Goal: Task Accomplishment & Management: Manage account settings

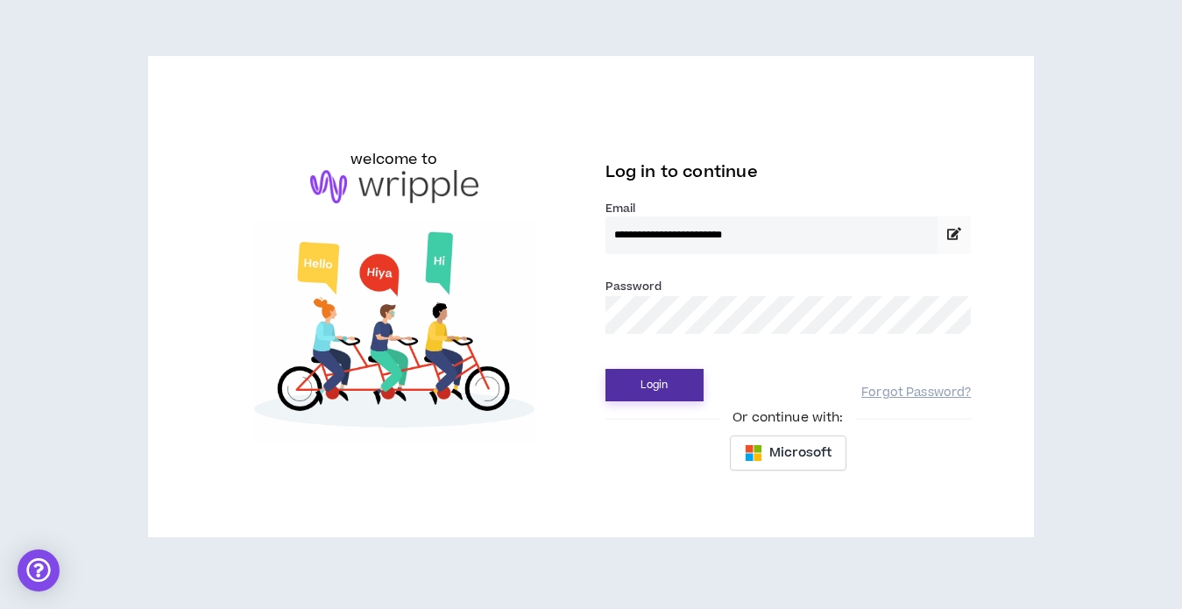
click at [634, 394] on button "Login" at bounding box center [654, 385] width 98 height 32
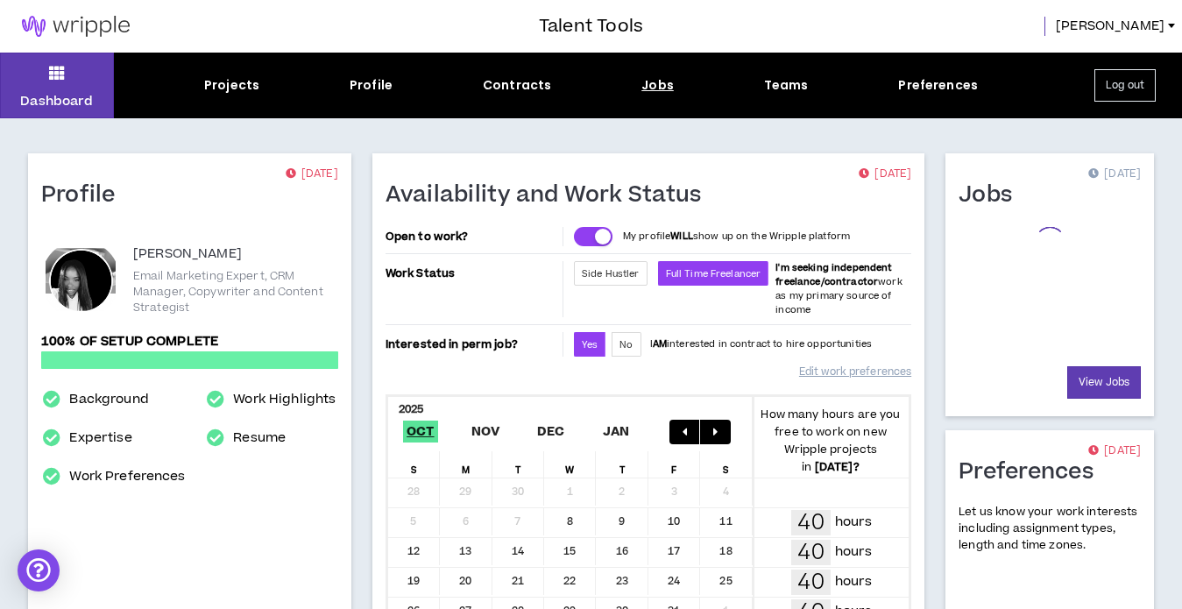
click at [654, 89] on div "Jobs" at bounding box center [657, 85] width 32 height 18
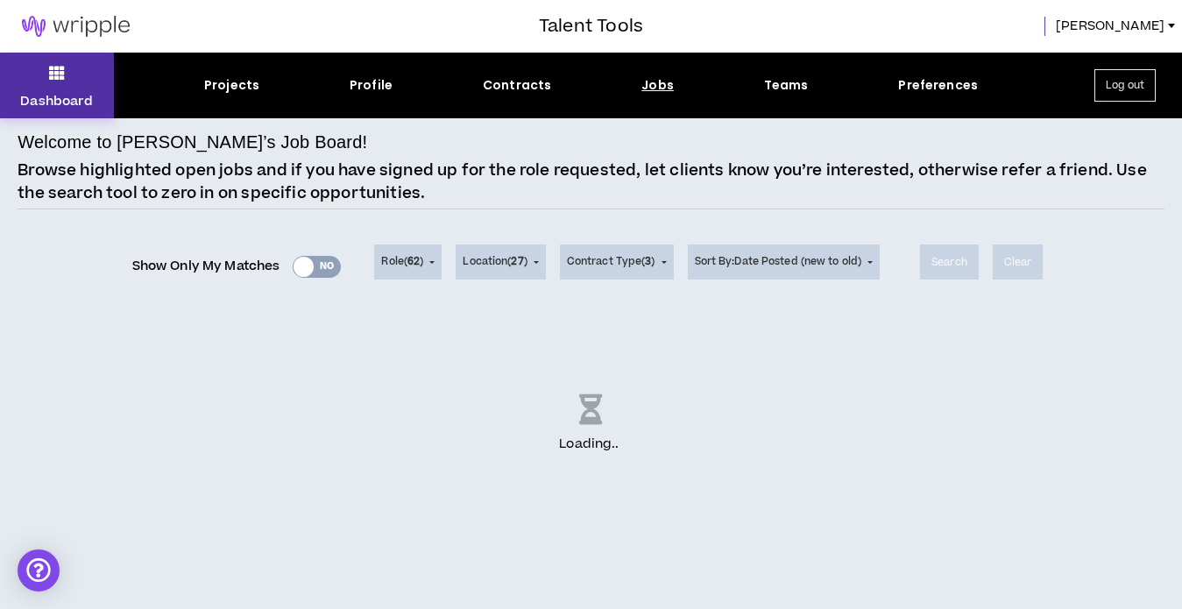
click at [61, 71] on icon at bounding box center [57, 72] width 16 height 25
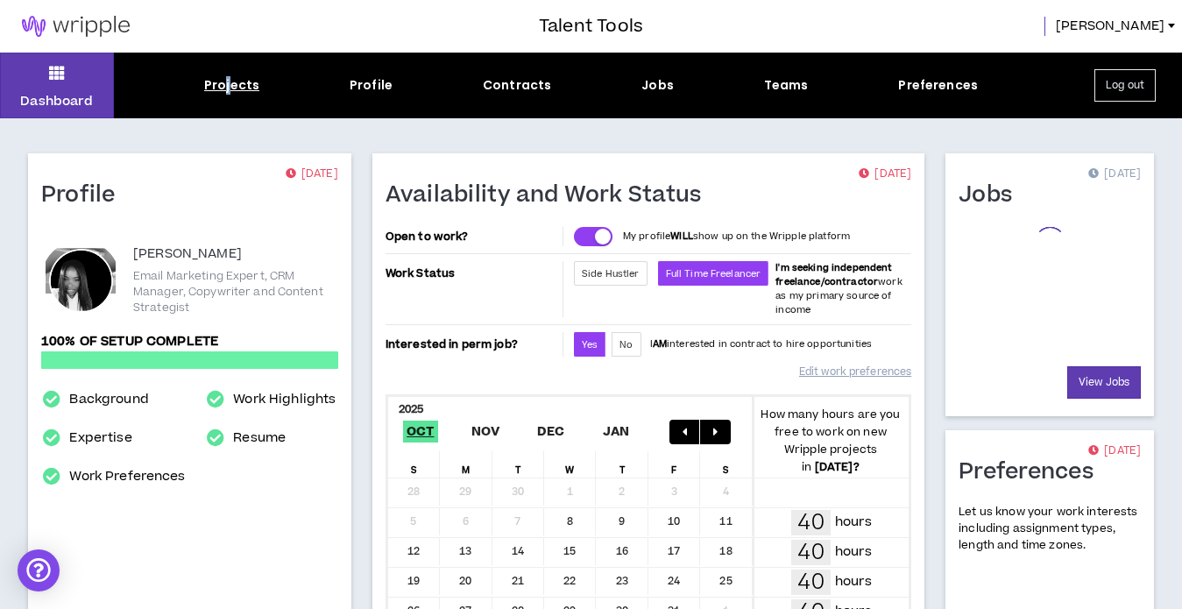
click at [229, 92] on div "Projects" at bounding box center [231, 85] width 55 height 18
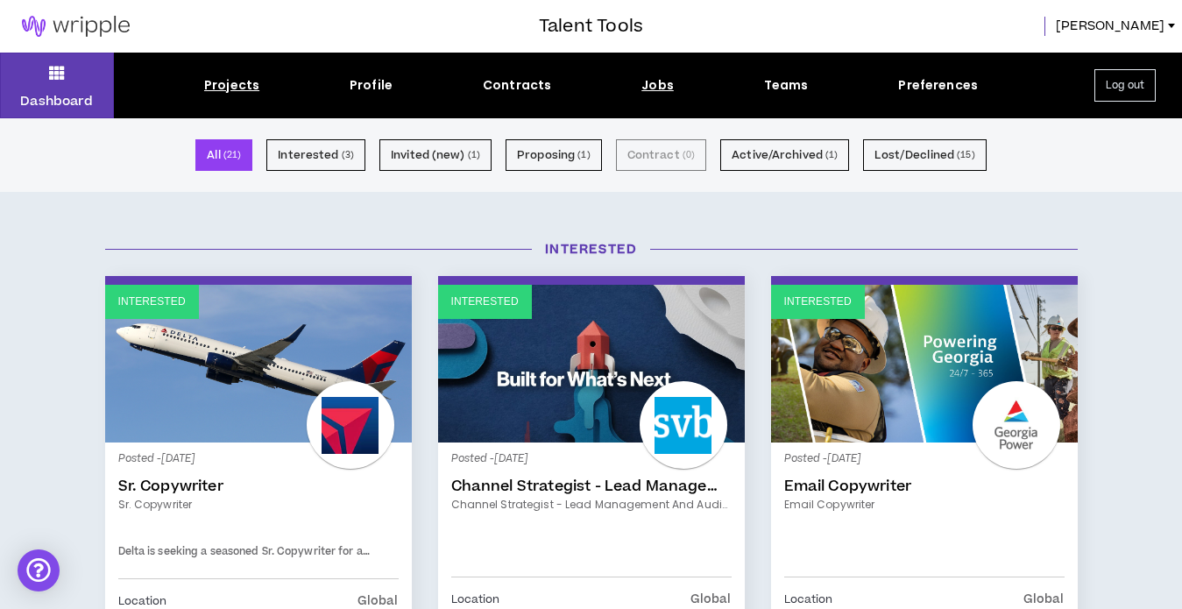
click at [657, 86] on div "Jobs" at bounding box center [657, 85] width 32 height 18
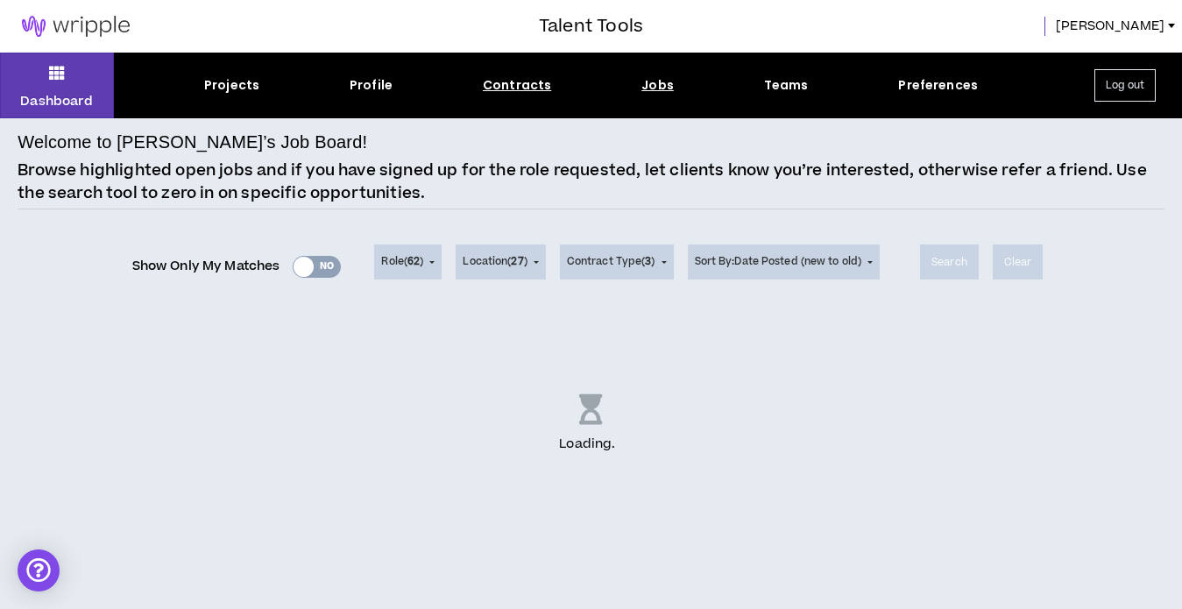
click at [506, 87] on div "Contracts" at bounding box center [517, 85] width 68 height 18
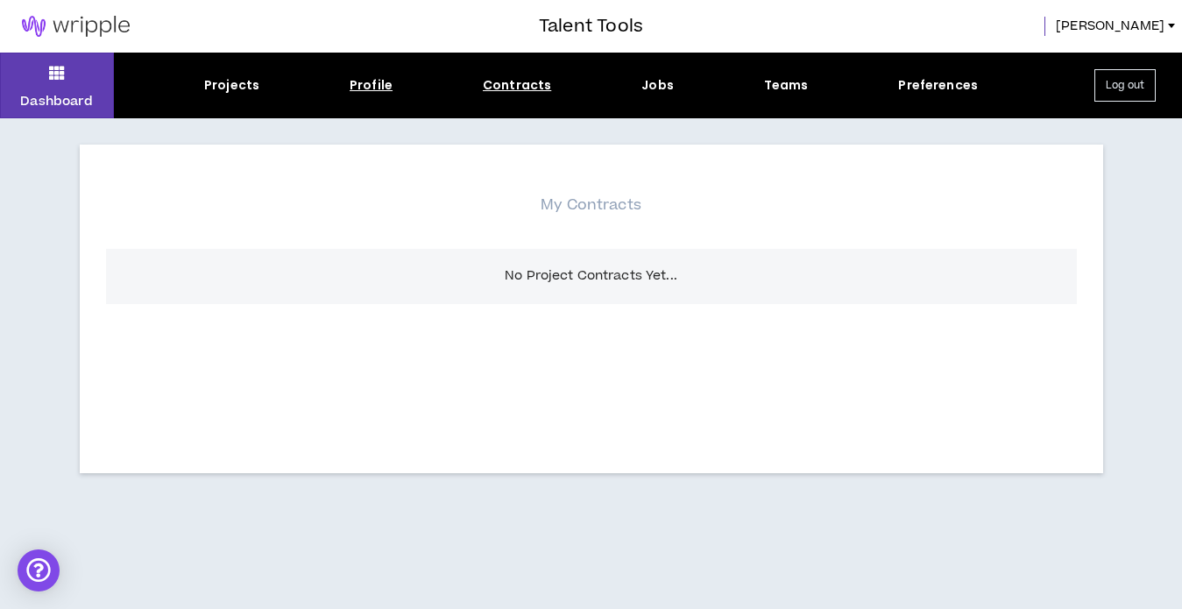
click at [377, 84] on div "Profile" at bounding box center [371, 85] width 43 height 18
select select "*"
select select "US"
select select "*******"
select select "*"
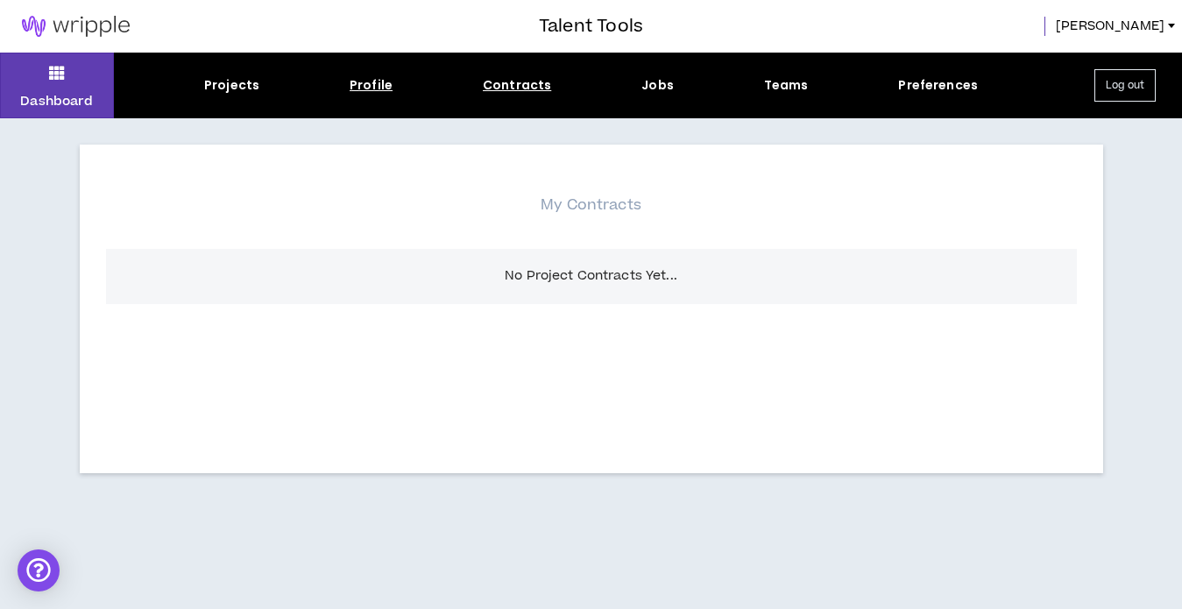
select select "**********"
select select "*****"
select select "**********"
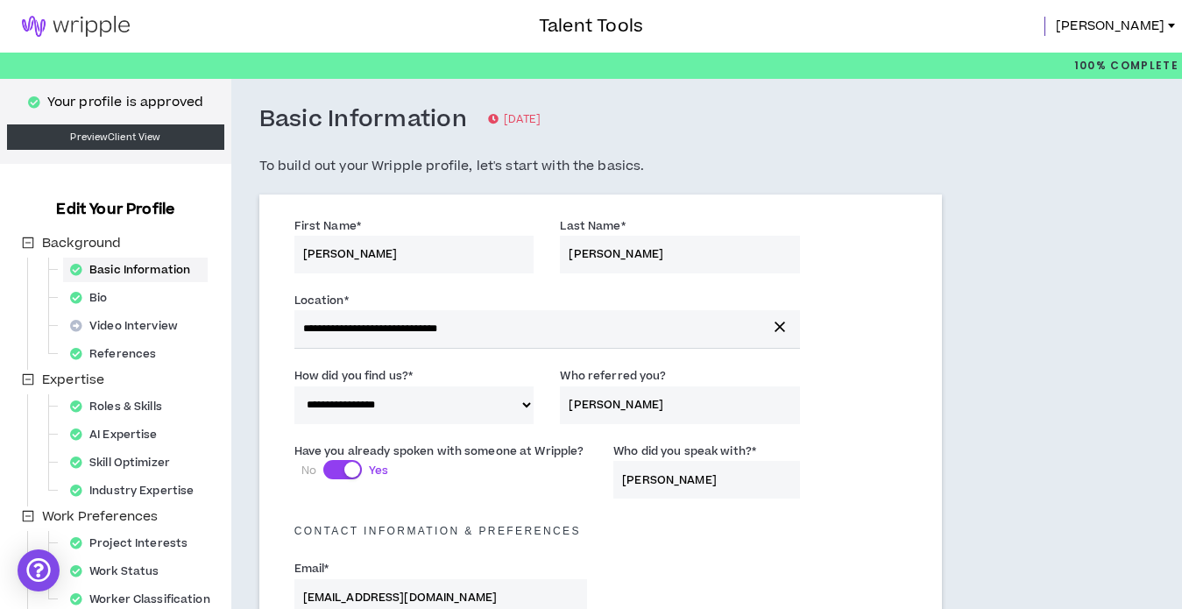
click at [93, 26] on img at bounding box center [76, 26] width 152 height 21
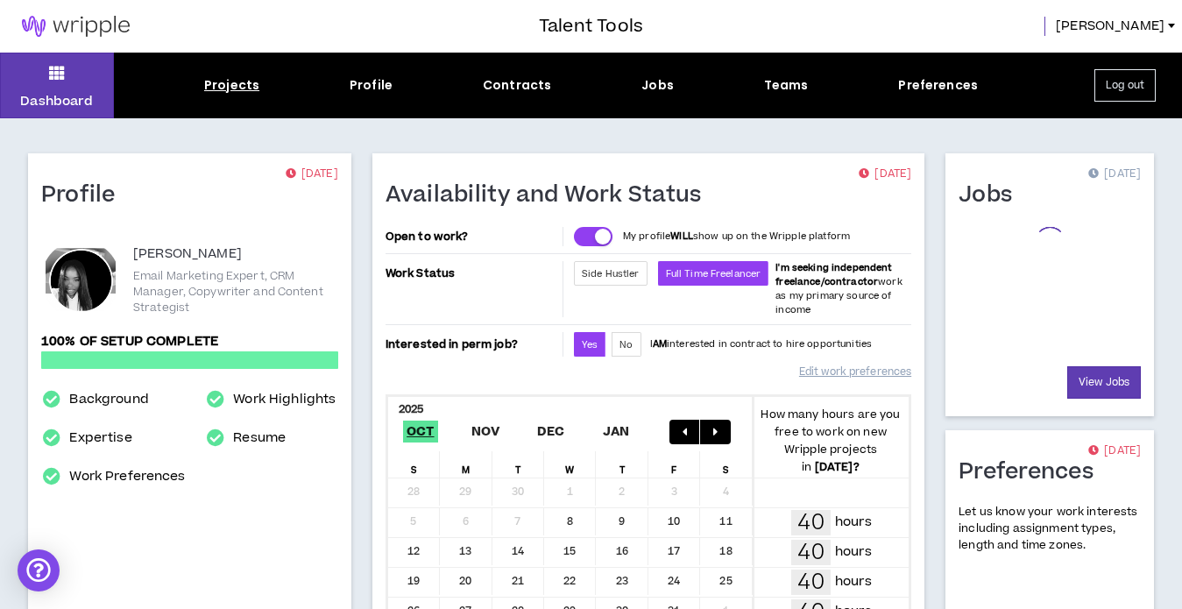
click at [250, 84] on div "Projects" at bounding box center [231, 85] width 55 height 18
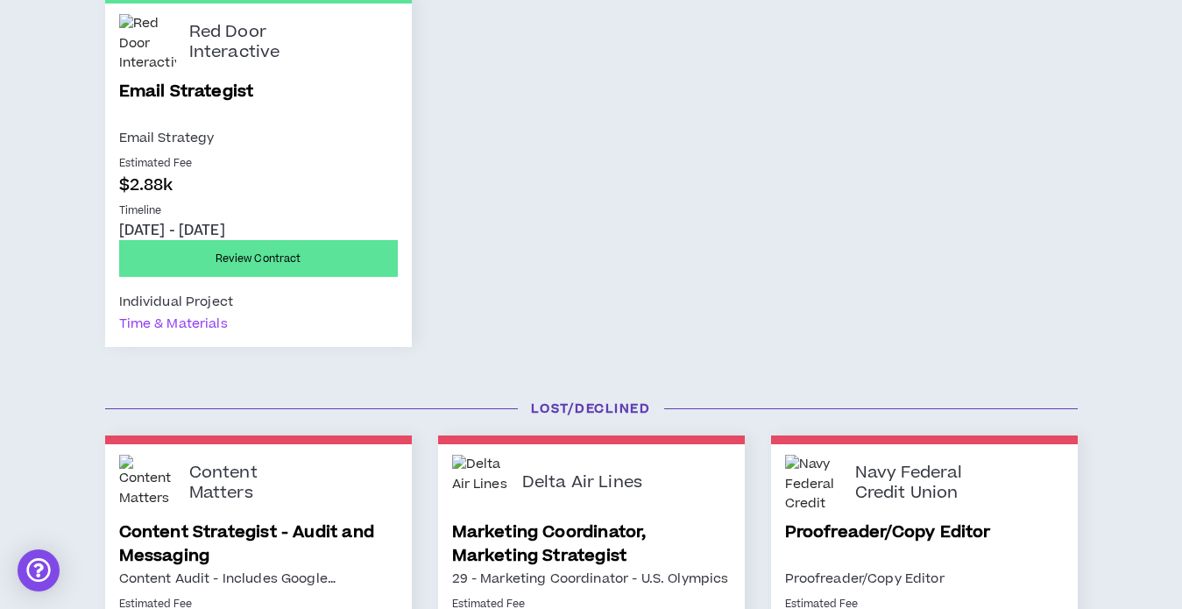
scroll to position [1778, 0]
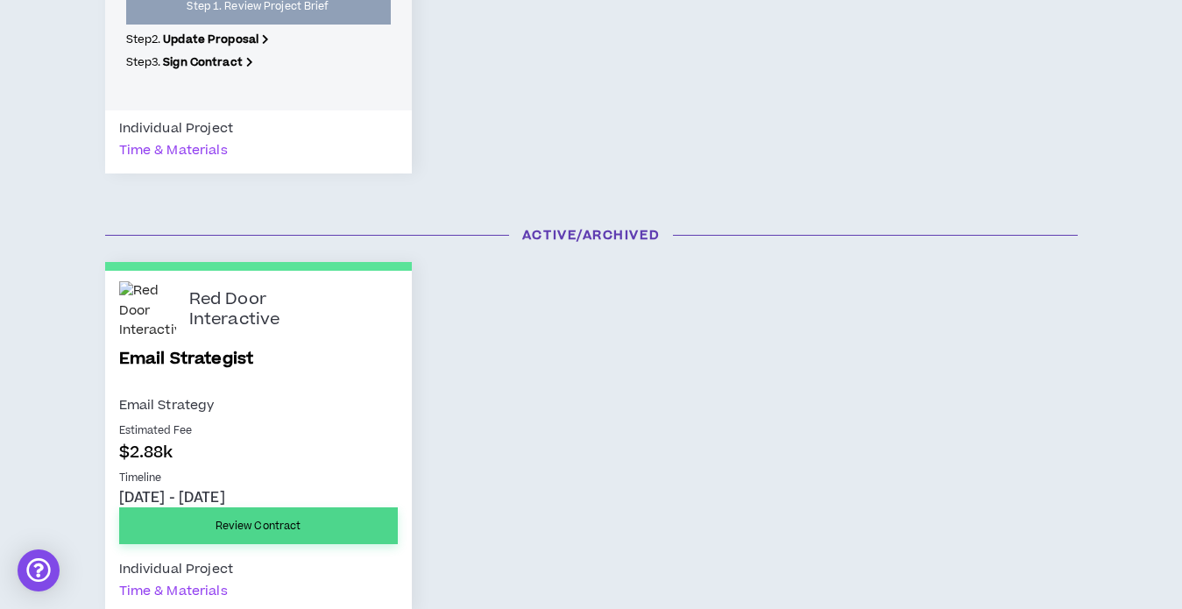
click at [268, 523] on link "Review Contract" at bounding box center [258, 525] width 279 height 37
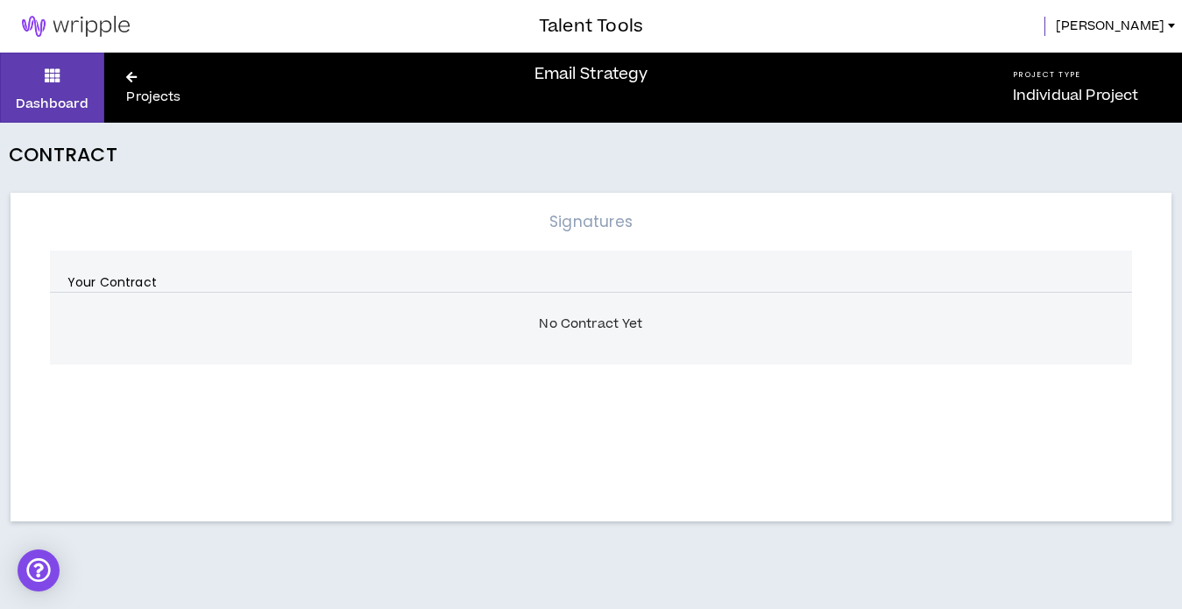
click at [144, 83] on link "Projects" at bounding box center [158, 87] width 108 height 39
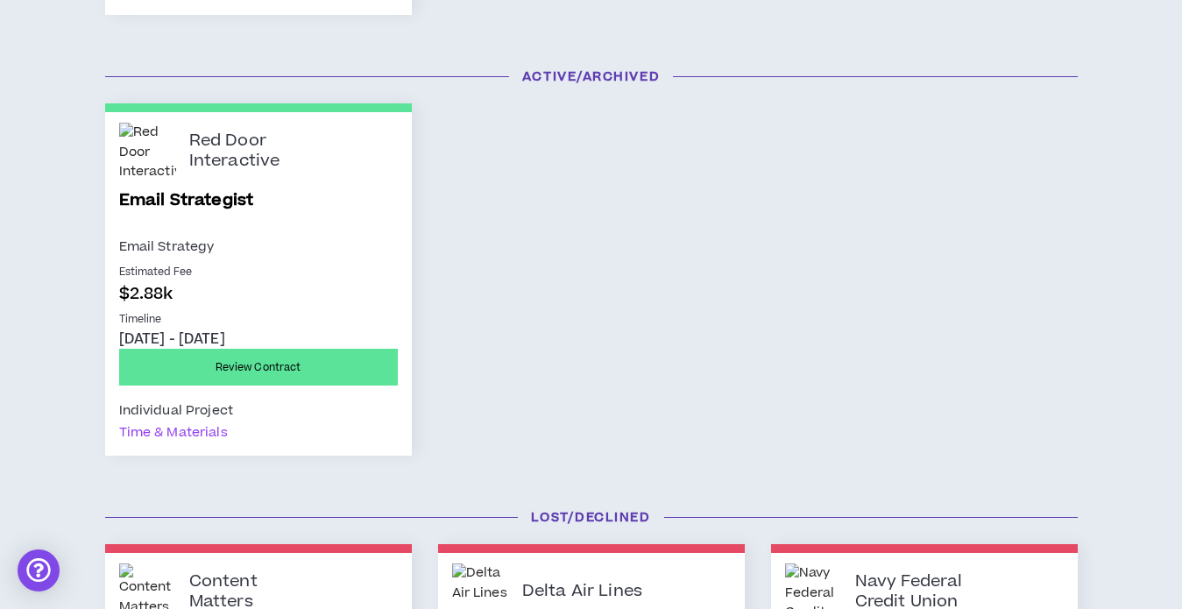
scroll to position [1937, 0]
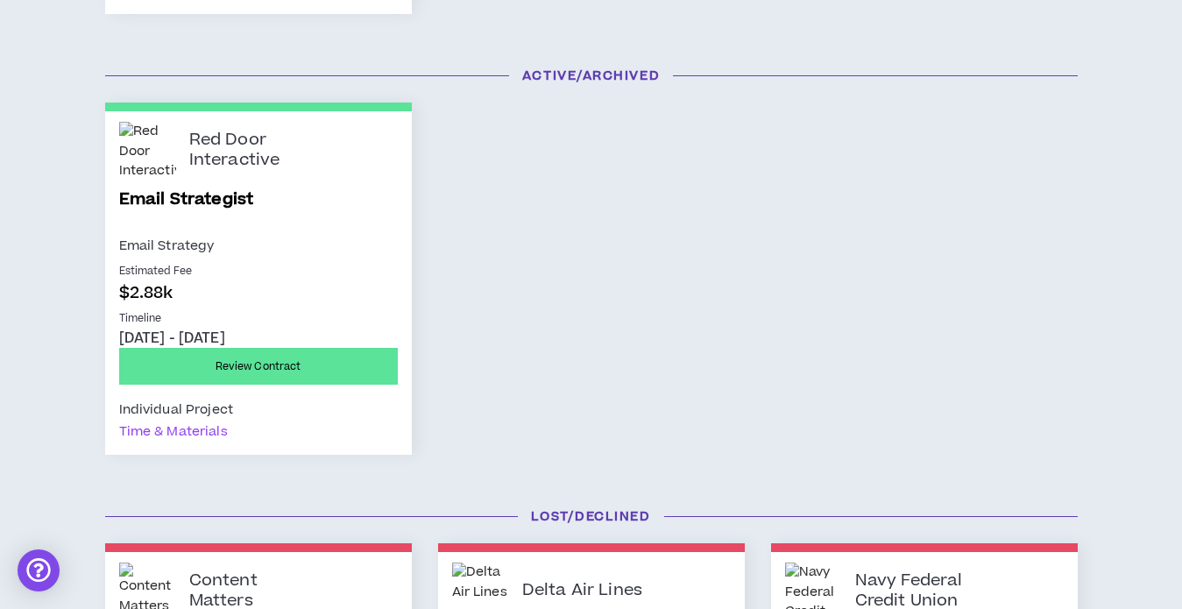
click at [189, 434] on div "Time & Materials" at bounding box center [173, 432] width 109 height 22
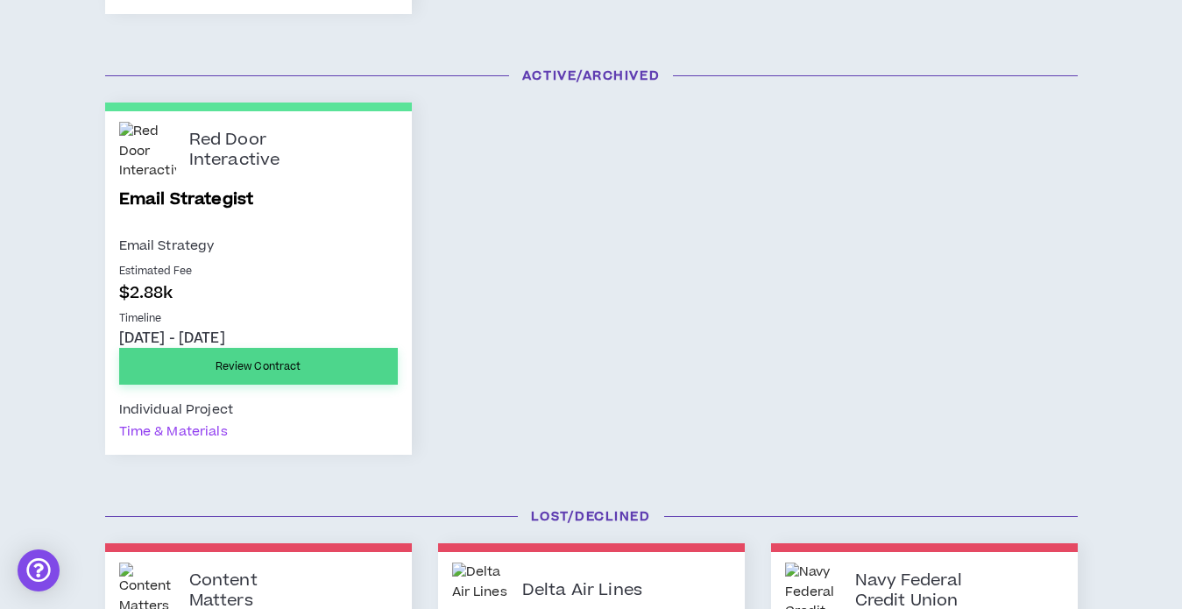
click at [246, 365] on link "Review Contract" at bounding box center [258, 366] width 279 height 37
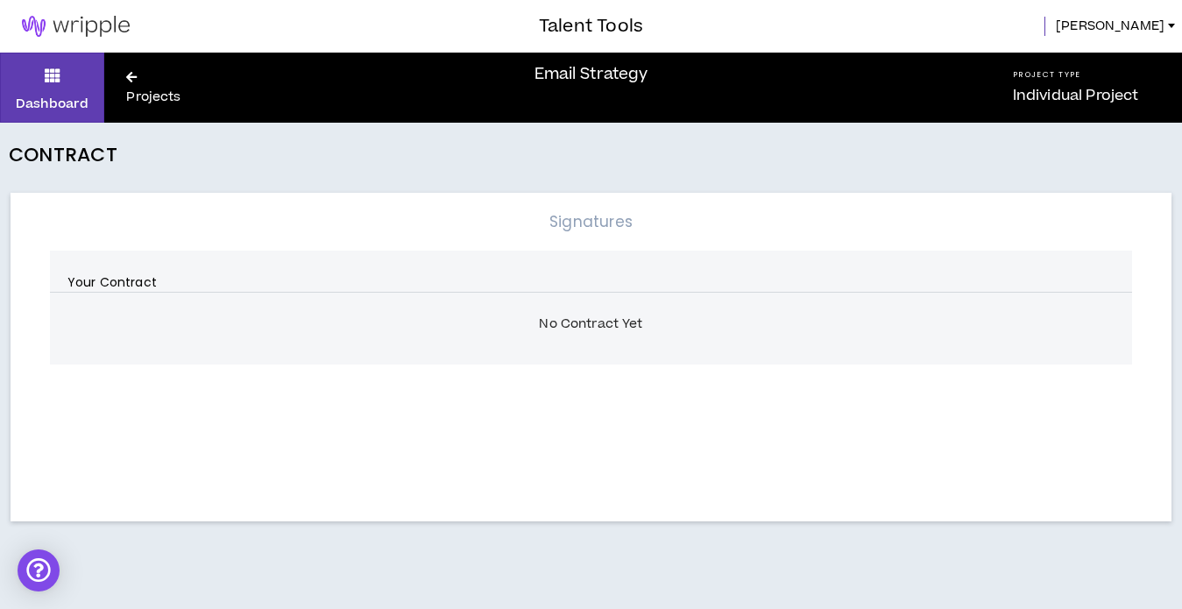
click at [118, 66] on div "Dashboard Projects" at bounding box center [106, 88] width 213 height 70
click at [134, 79] on icon at bounding box center [131, 77] width 11 height 12
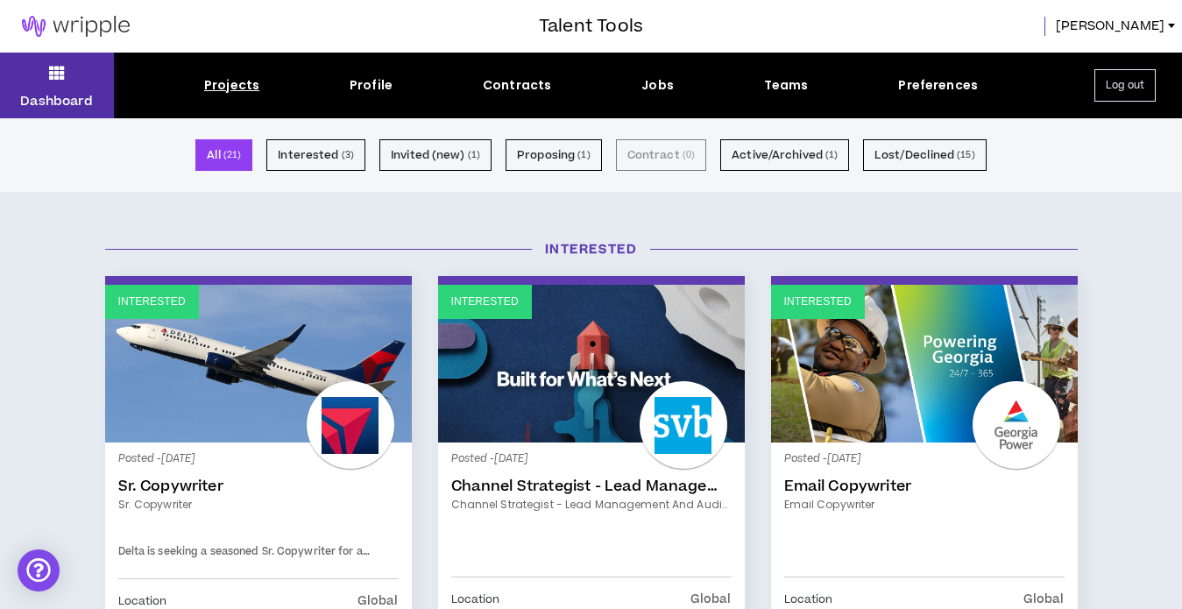
click at [47, 79] on button "Dashboard" at bounding box center [57, 86] width 114 height 66
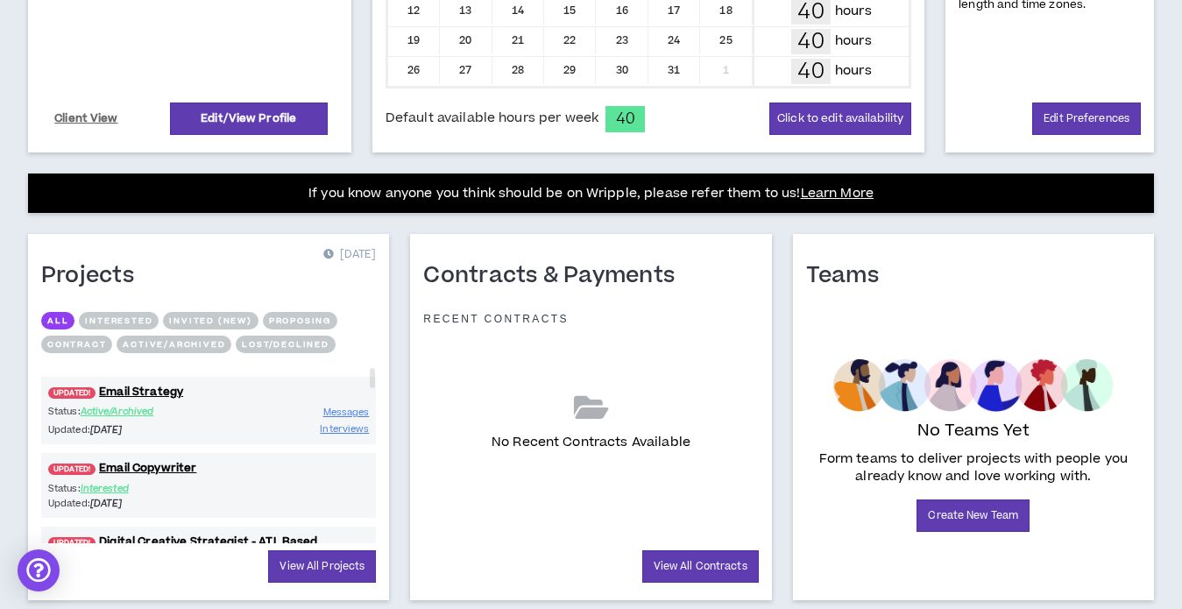
scroll to position [588, 0]
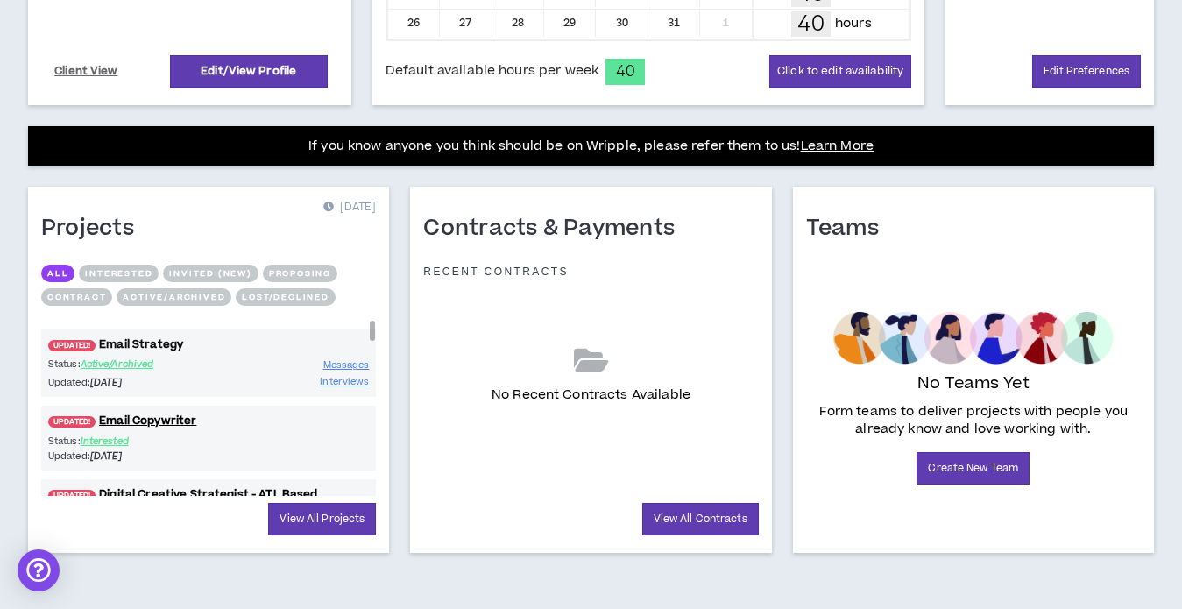
click at [131, 345] on link "UPDATED! Email Strategy" at bounding box center [208, 344] width 335 height 17
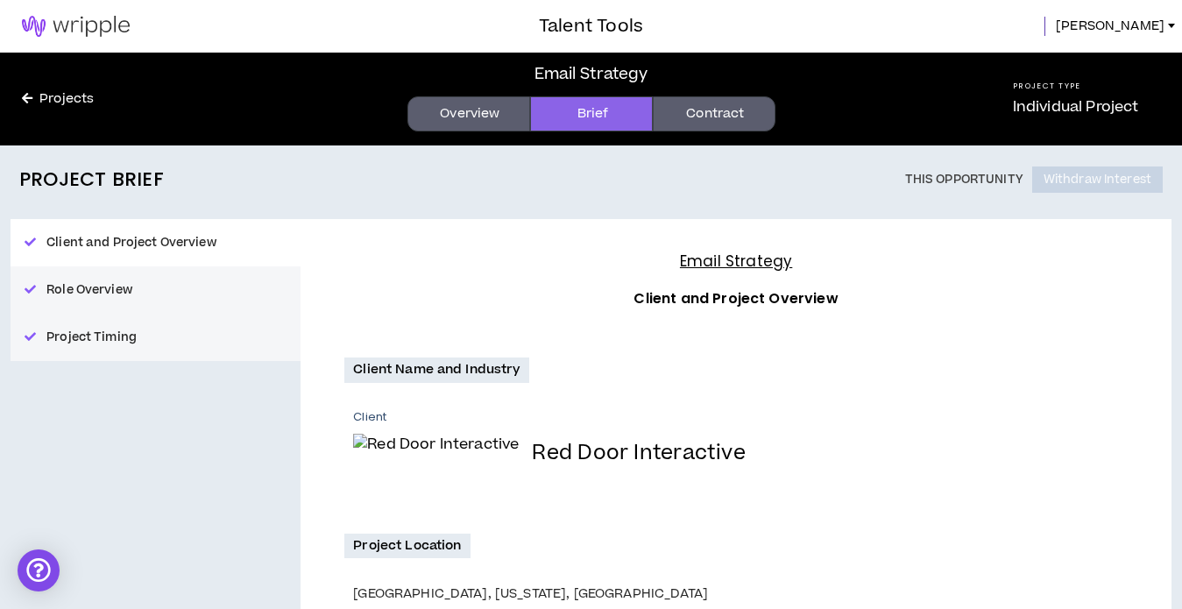
click at [92, 296] on button "Role Overview" at bounding box center [156, 289] width 290 height 47
